Goal: Check status: Check status

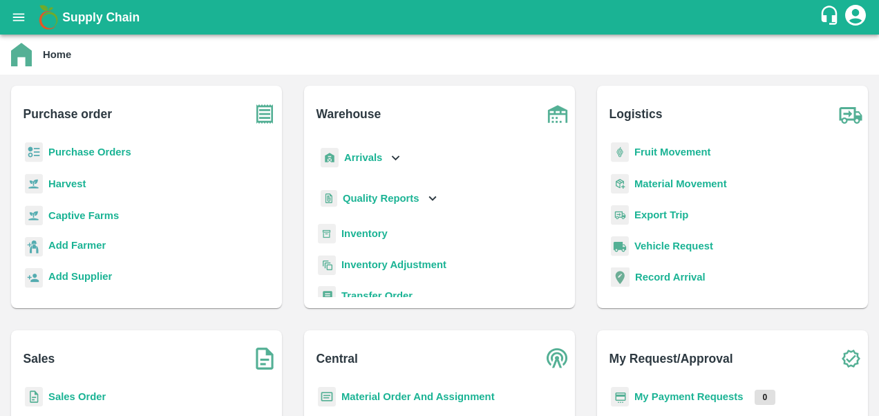
click at [73, 149] on b "Purchase Orders" at bounding box center [89, 151] width 83 height 11
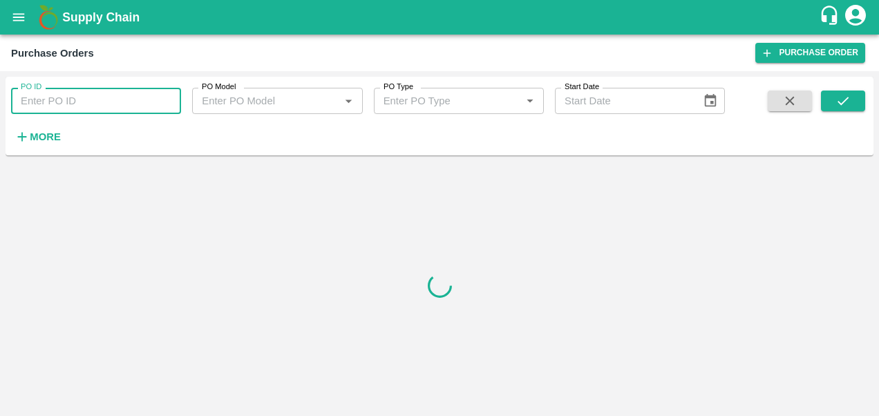
click at [53, 102] on input "PO ID" at bounding box center [96, 101] width 170 height 26
type input "5"
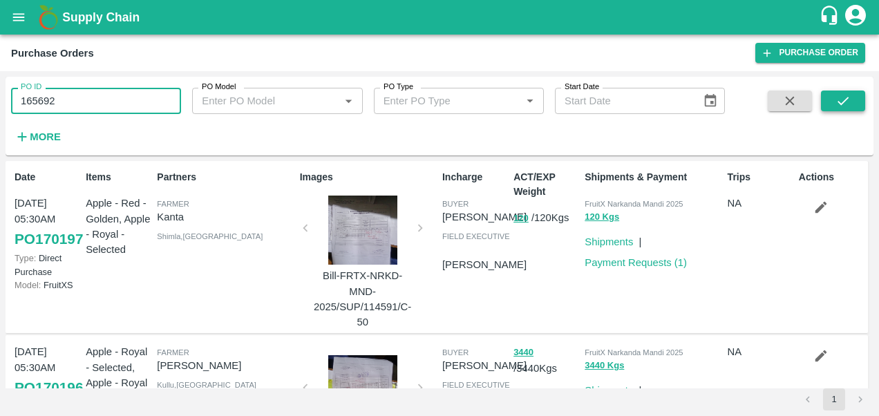
type input "165692"
click at [848, 101] on icon "submit" at bounding box center [842, 100] width 15 height 15
